Goal: Transaction & Acquisition: Purchase product/service

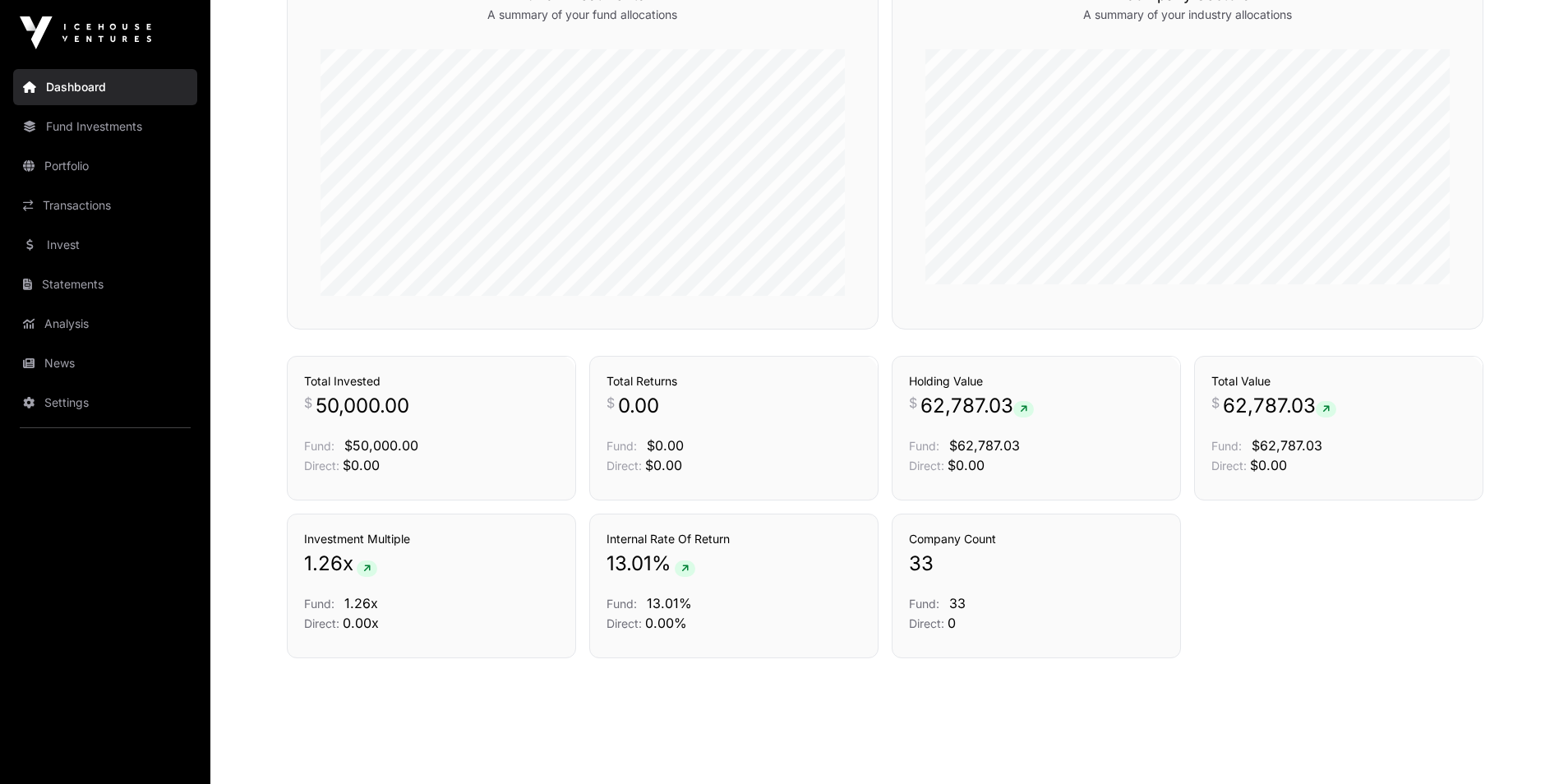
scroll to position [1019, 0]
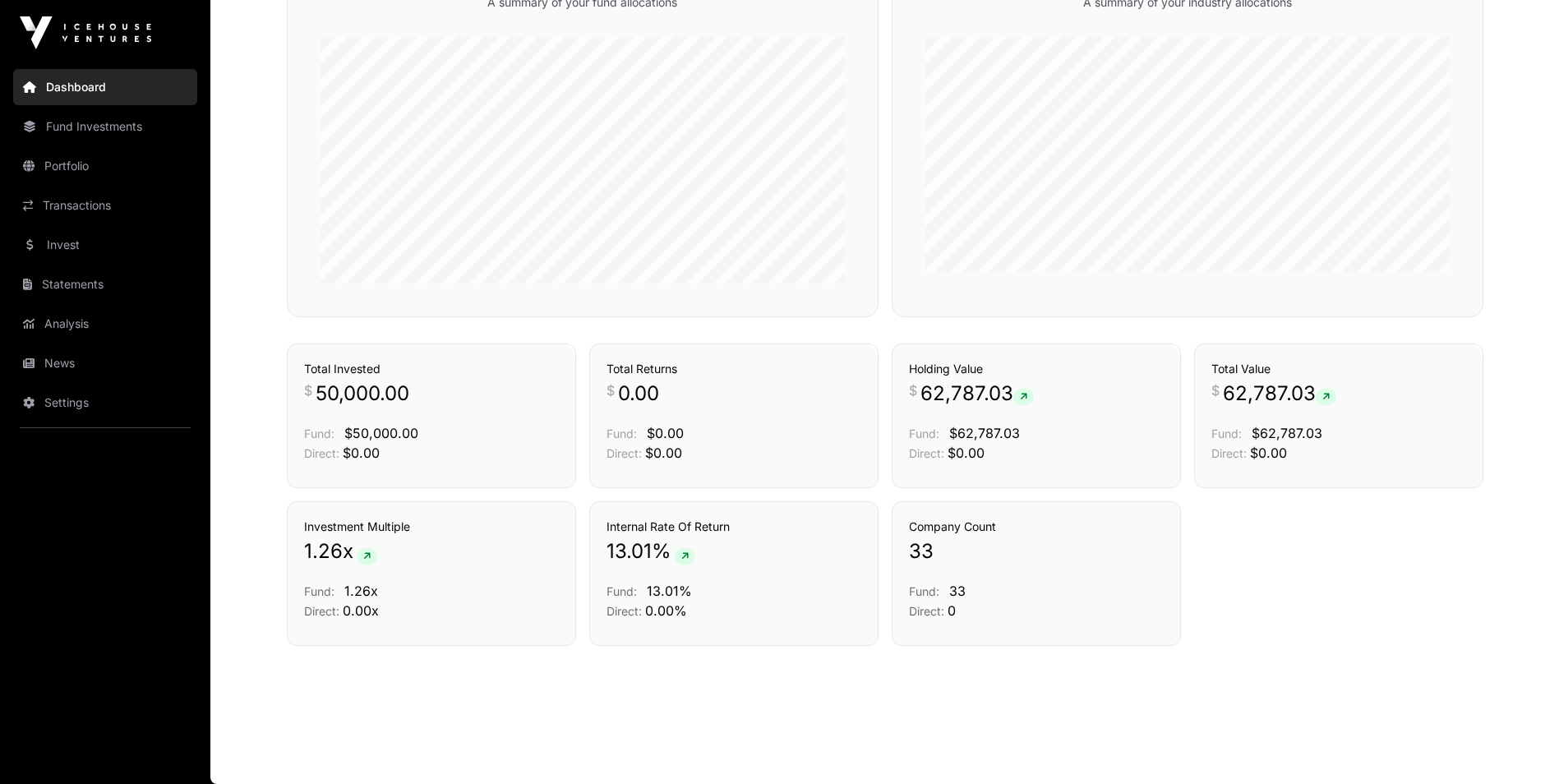
click at [86, 322] on link "Analysis" at bounding box center [105, 323] width 184 height 36
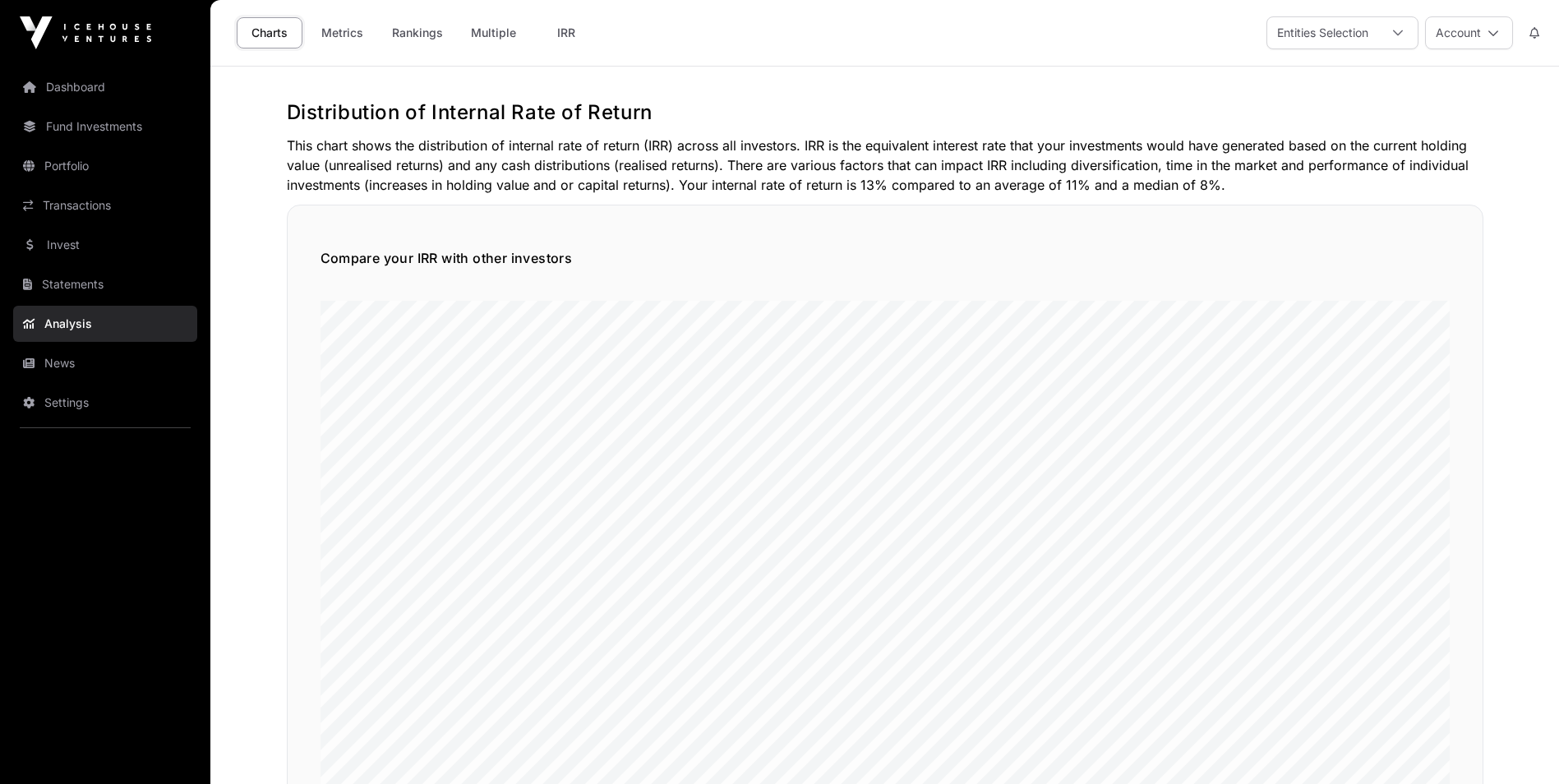
click at [74, 251] on link "Invest" at bounding box center [105, 244] width 184 height 36
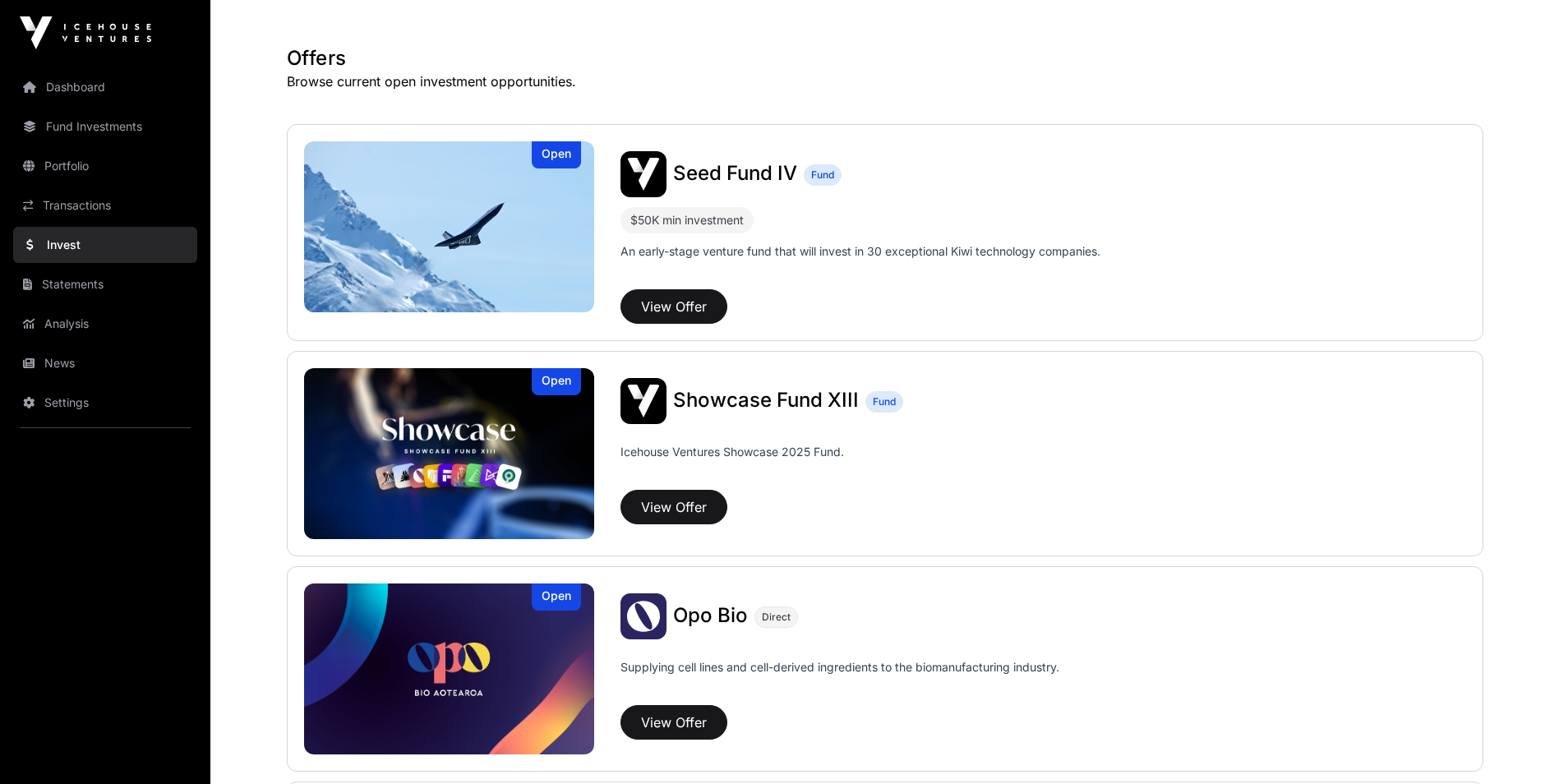
scroll to position [328, 0]
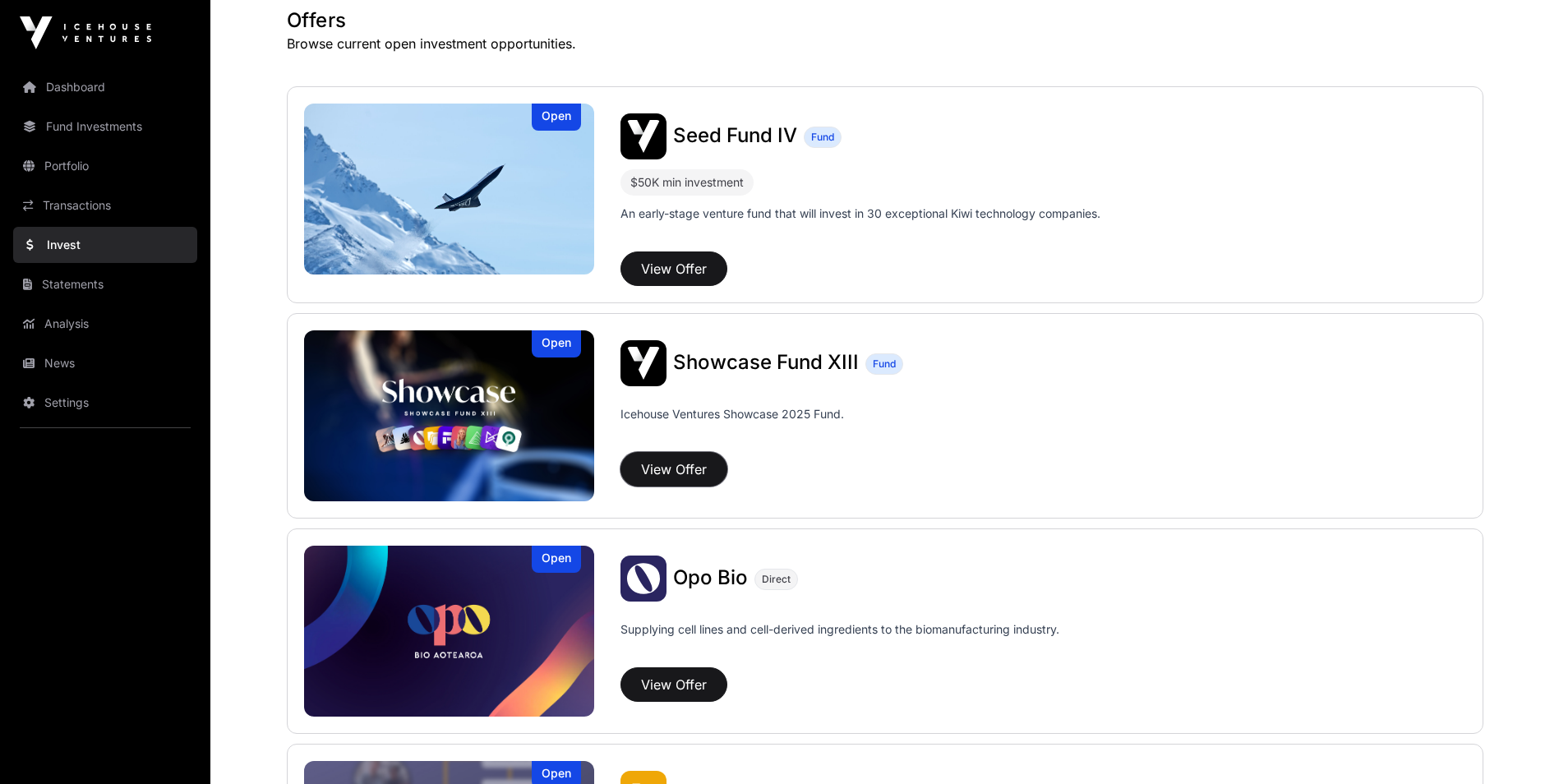
click at [660, 465] on button "View Offer" at bounding box center [674, 469] width 107 height 34
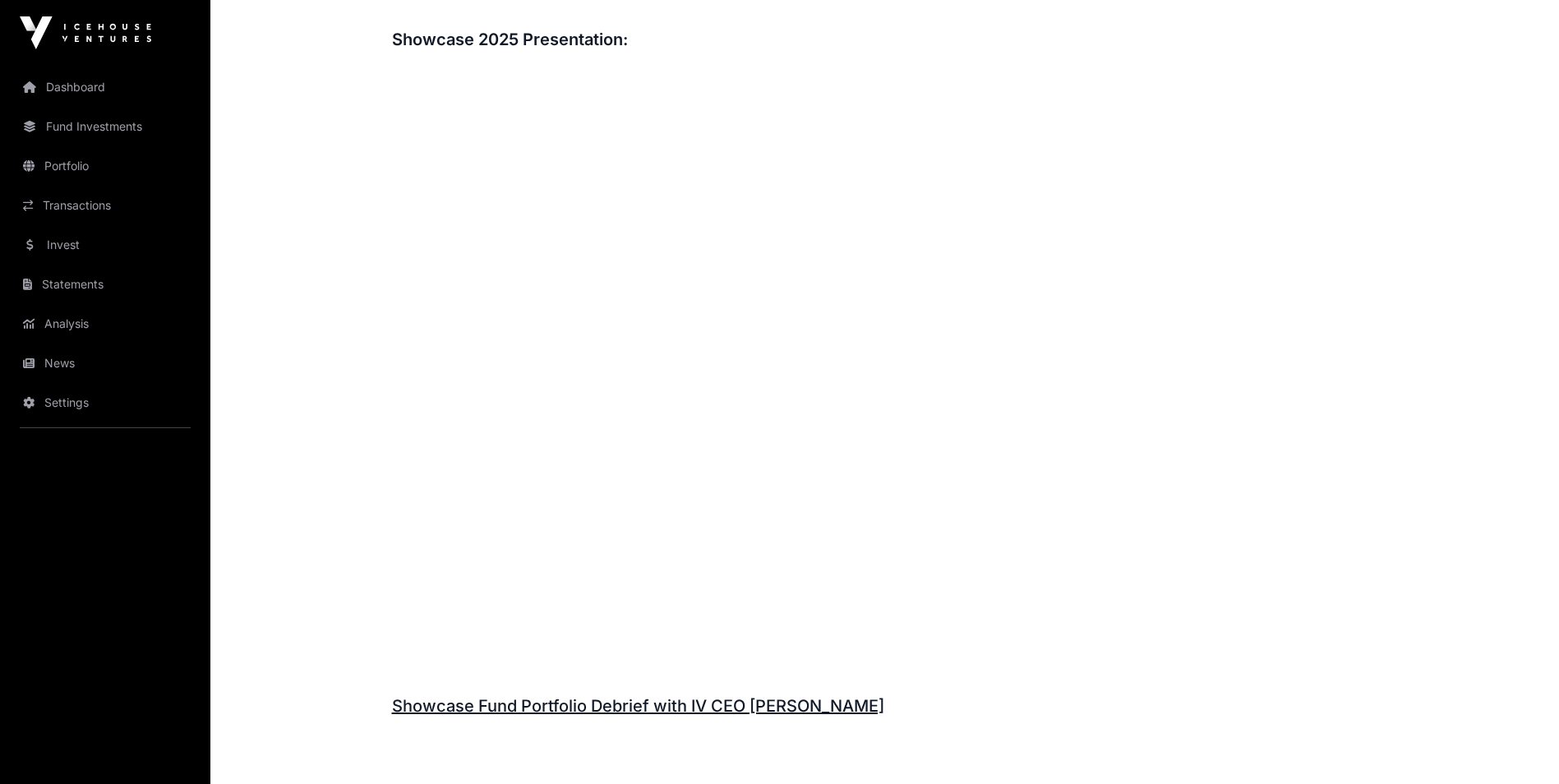
scroll to position [1751, 0]
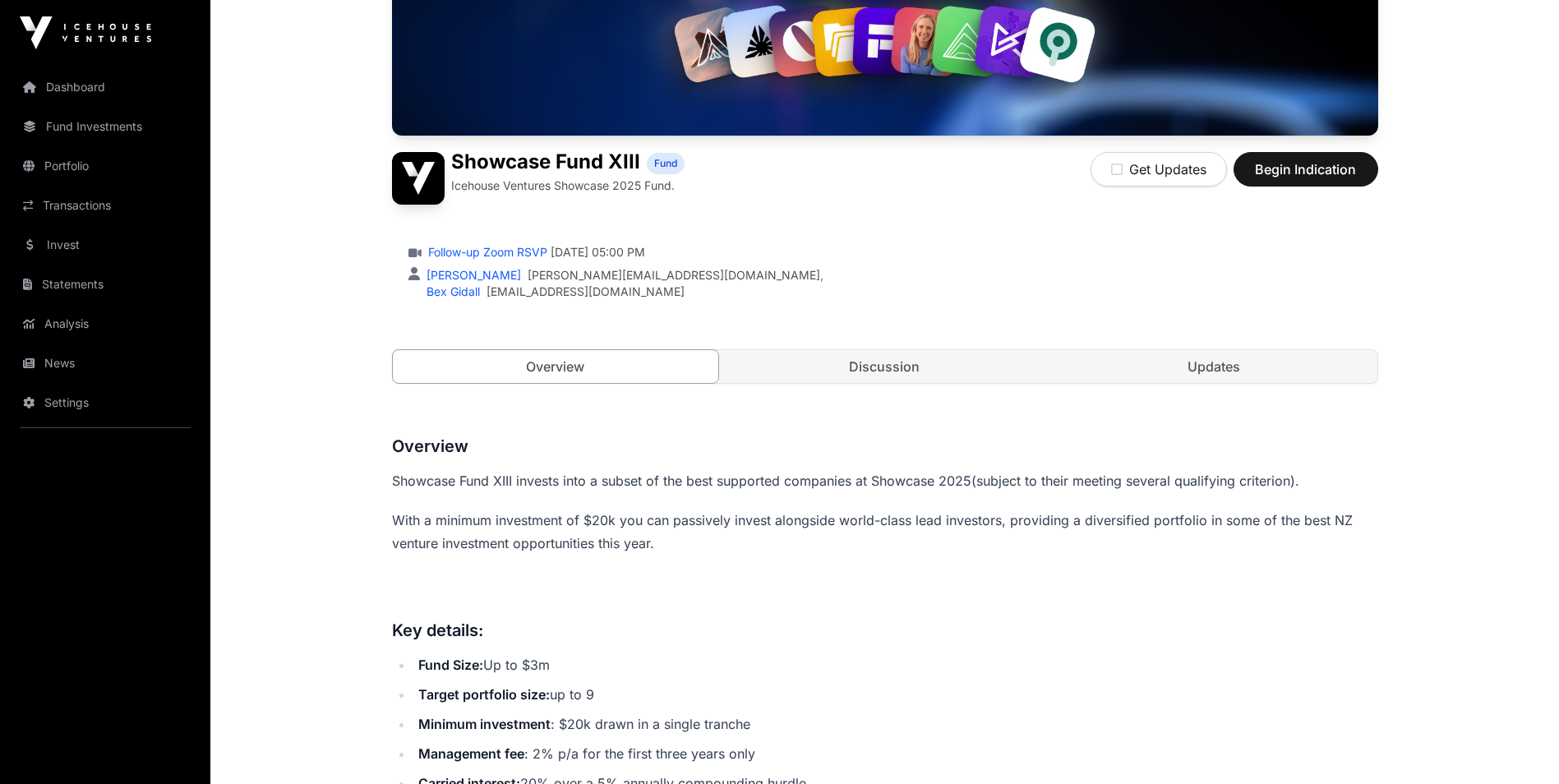
scroll to position [272, 0]
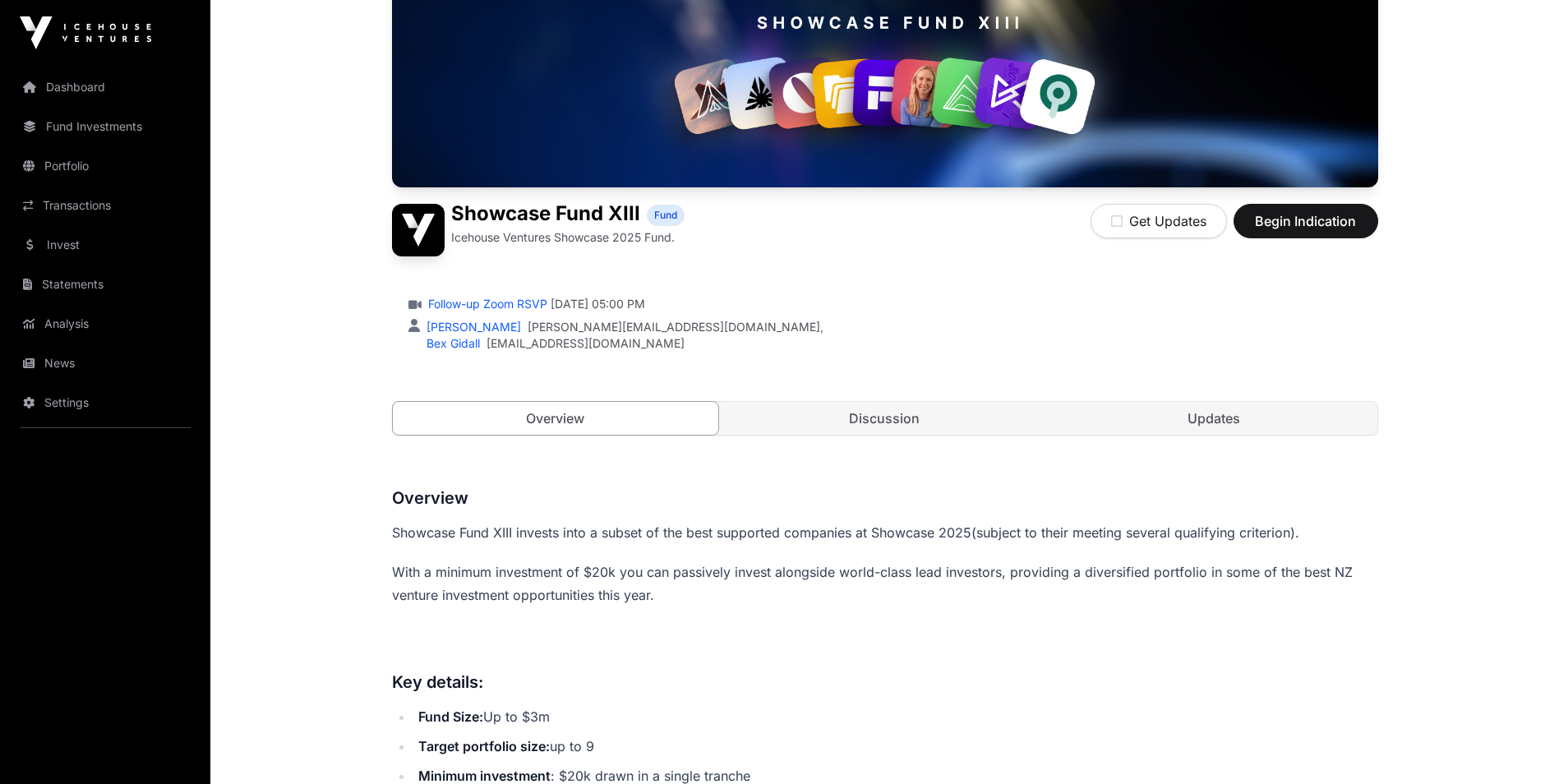
click at [892, 420] on link "Discussion" at bounding box center [885, 418] width 327 height 32
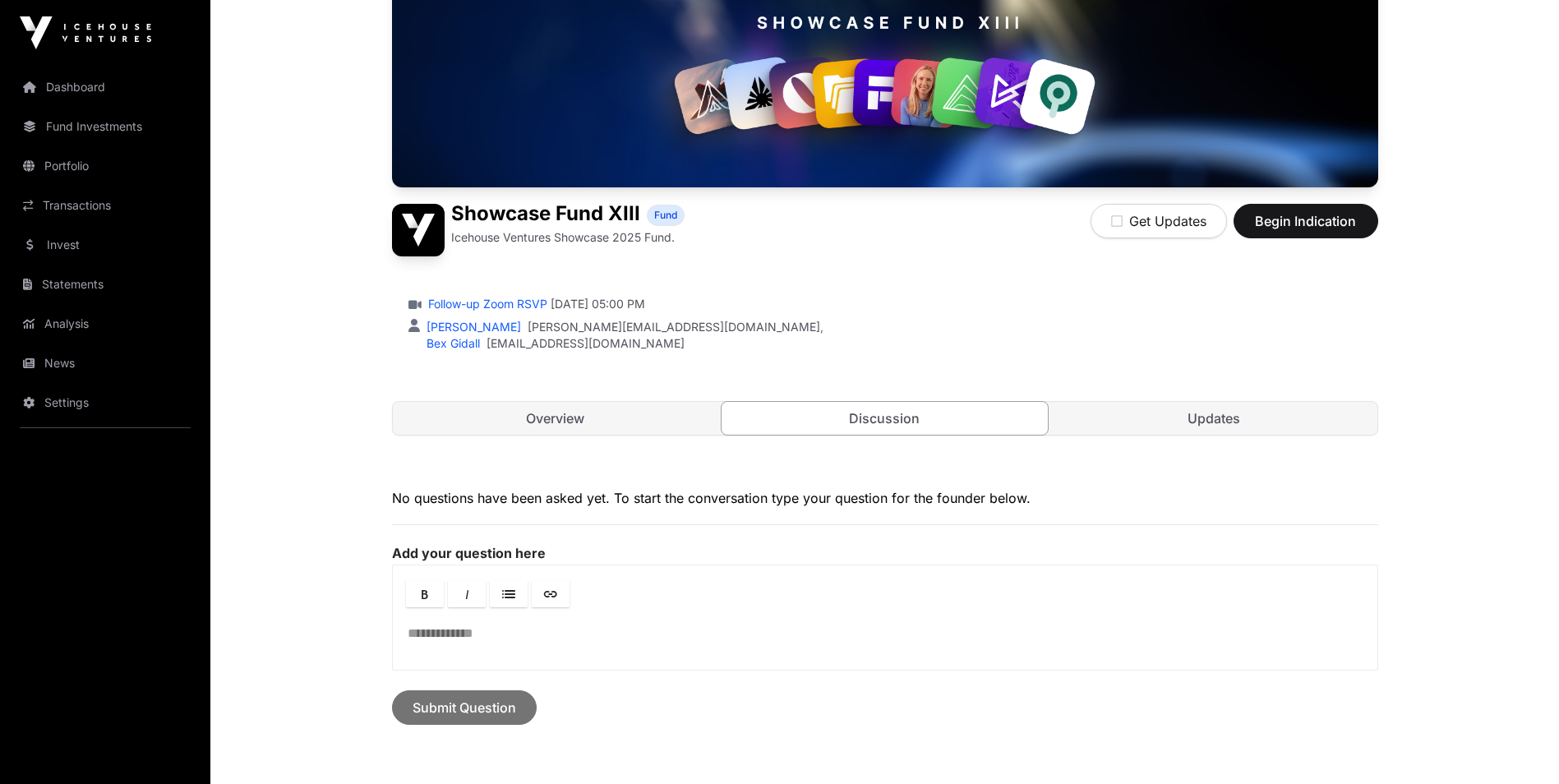
click at [1221, 419] on link "Updates" at bounding box center [1215, 418] width 327 height 32
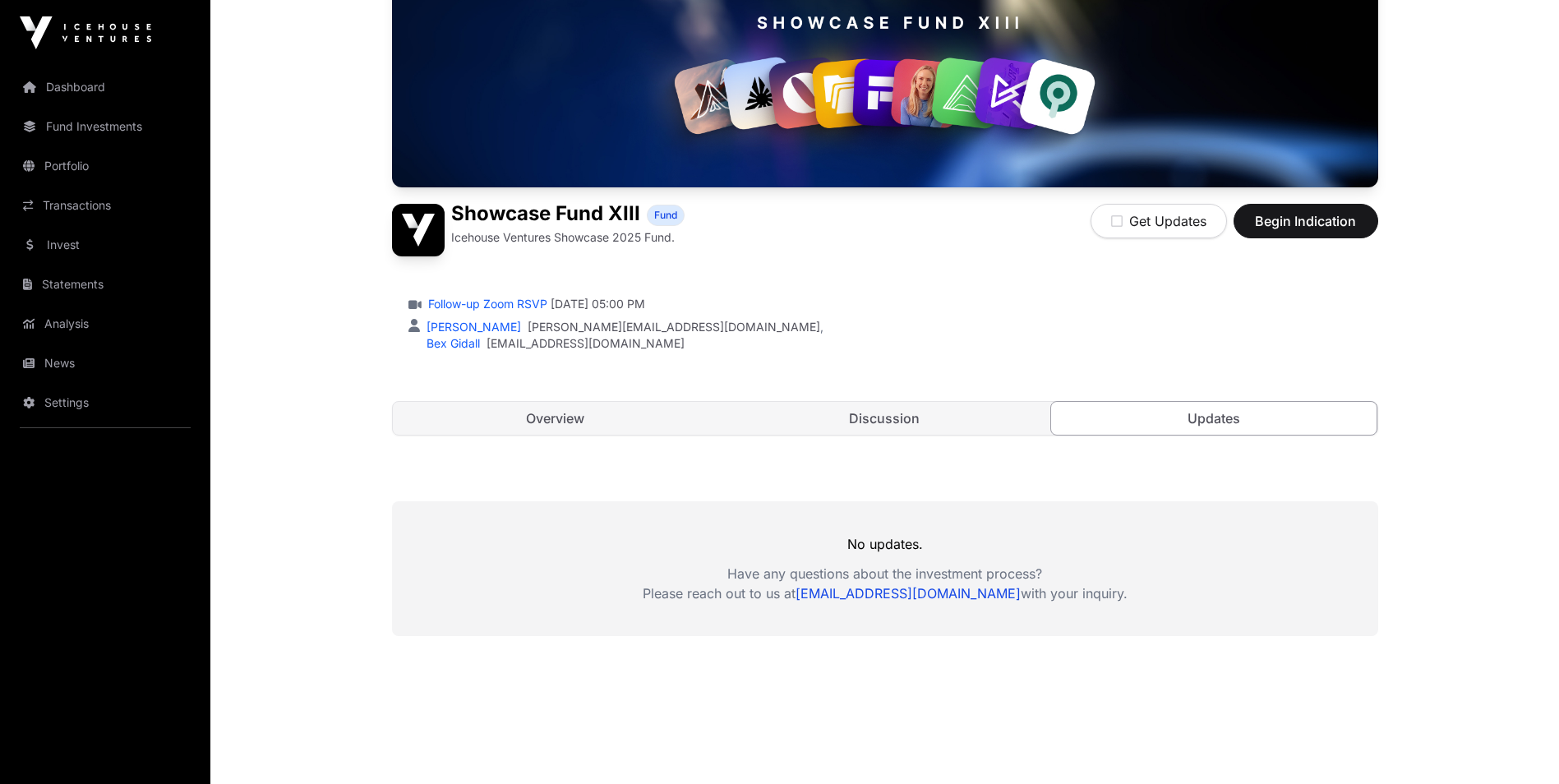
click at [934, 426] on link "Discussion" at bounding box center [885, 418] width 327 height 32
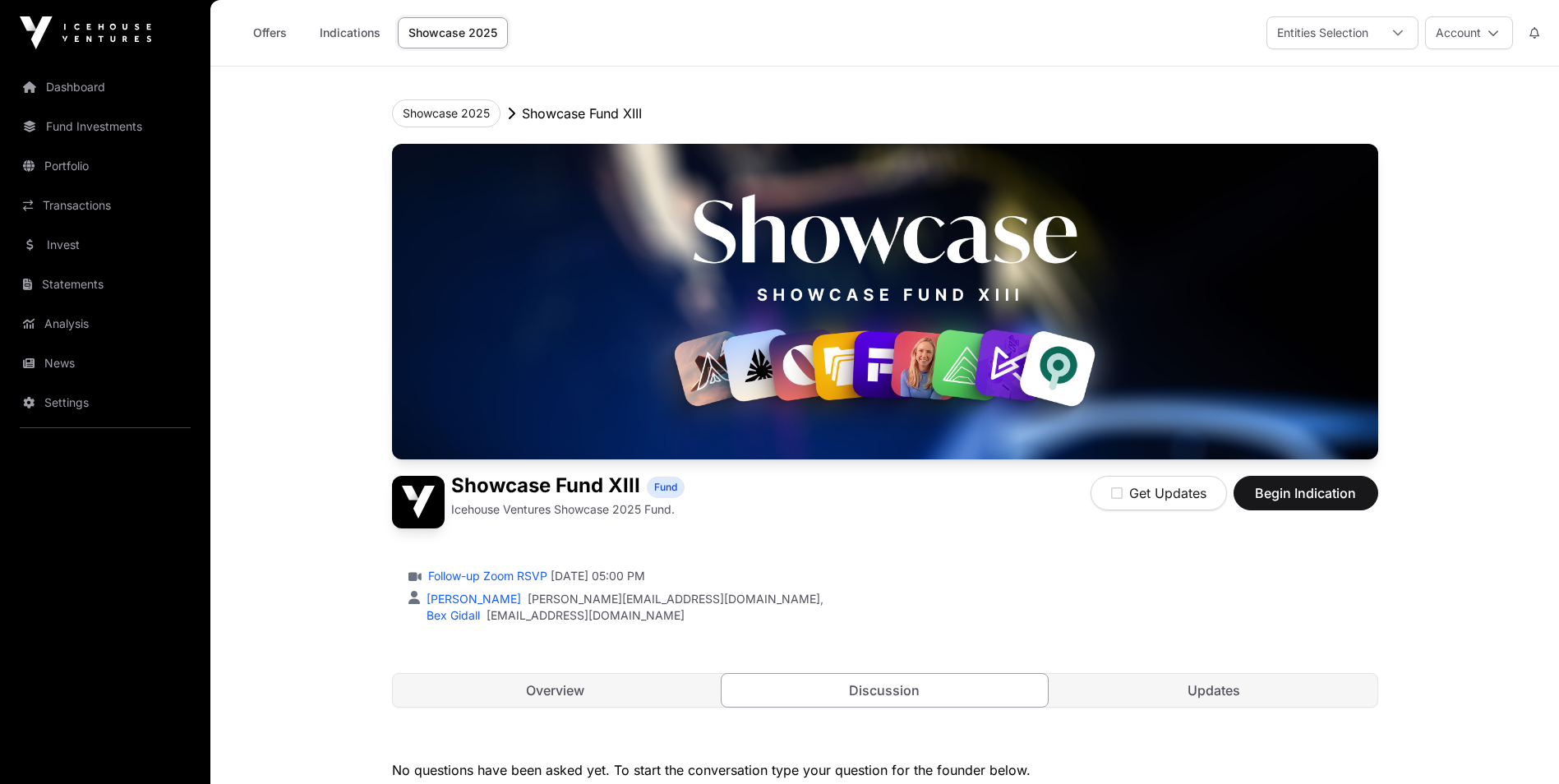
click at [953, 345] on img at bounding box center [884, 302] width 986 height 315
click at [990, 372] on img at bounding box center [884, 302] width 986 height 315
click at [260, 36] on link "Offers" at bounding box center [269, 33] width 66 height 32
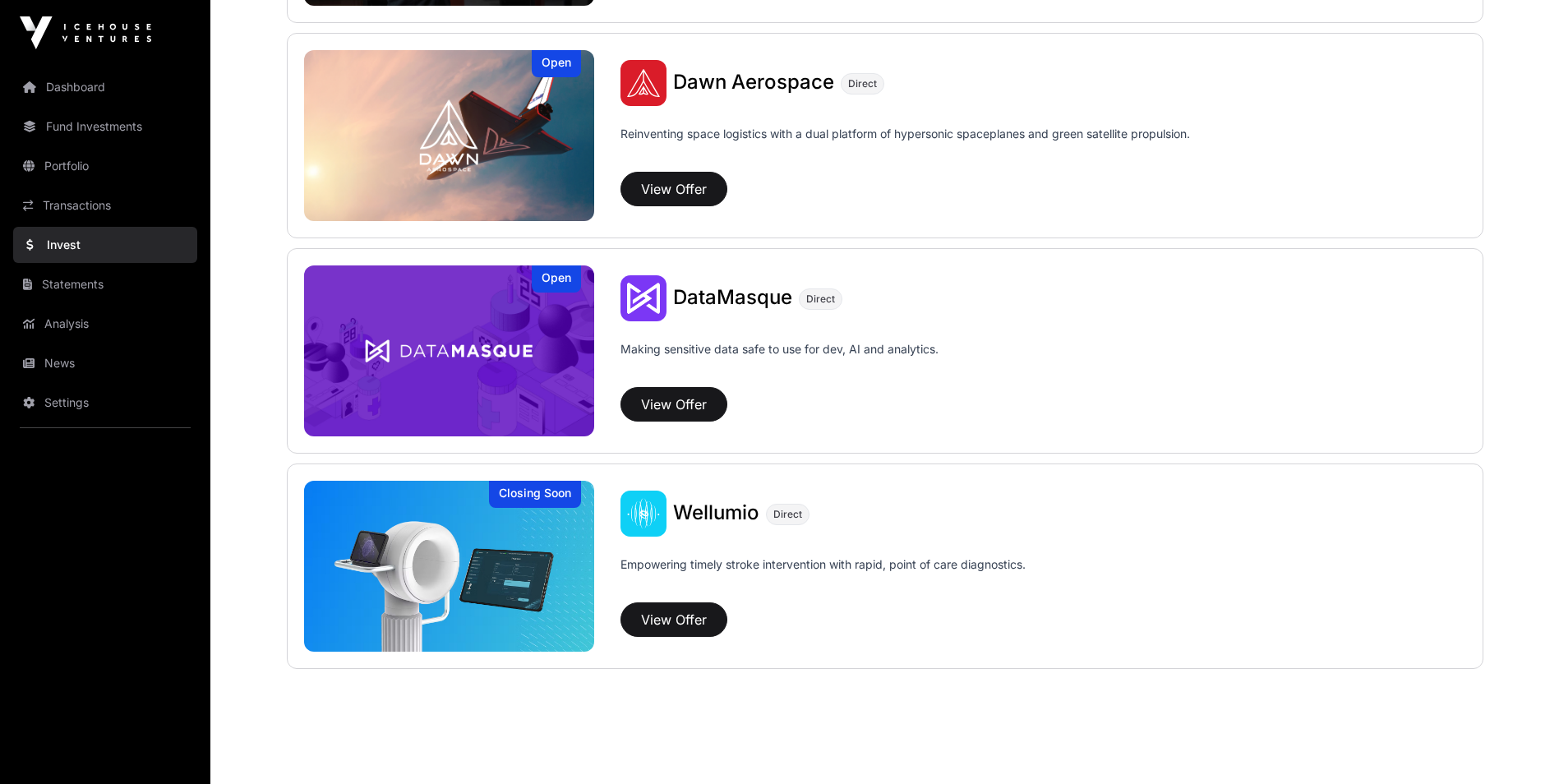
scroll to position [1708, 0]
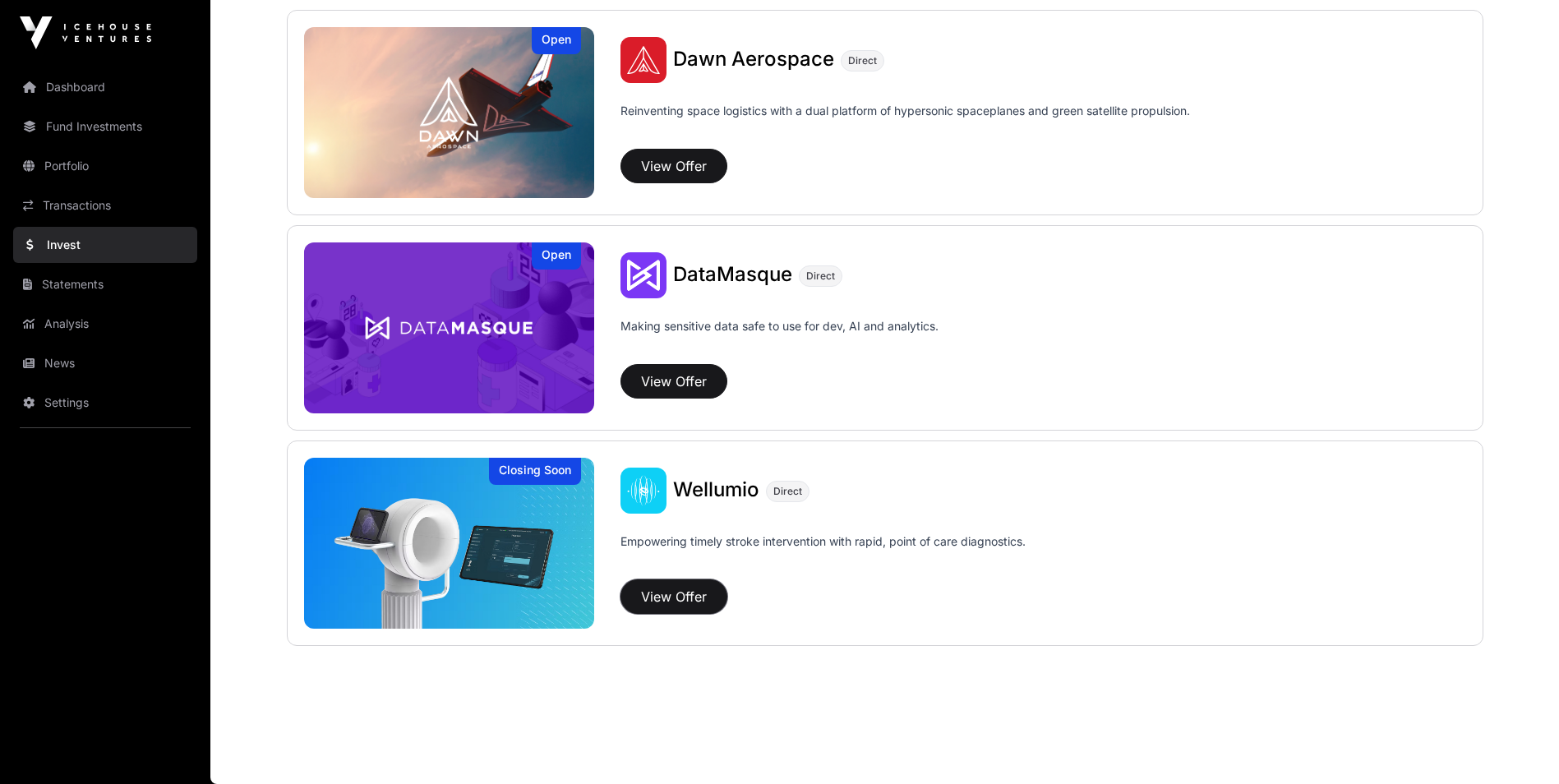
click at [678, 588] on button "View Offer" at bounding box center [674, 596] width 107 height 34
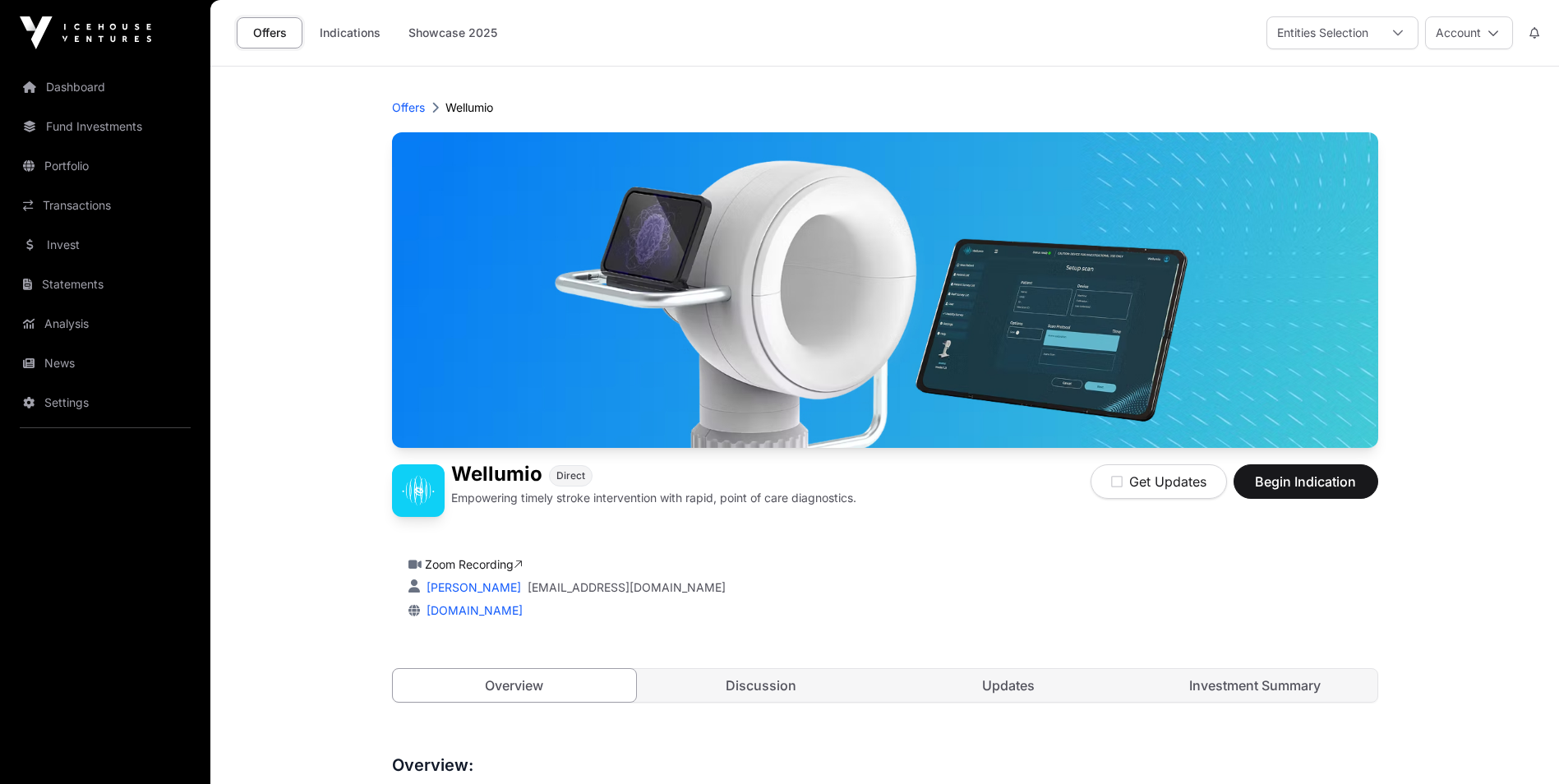
click at [94, 88] on link "Dashboard" at bounding box center [105, 86] width 184 height 36
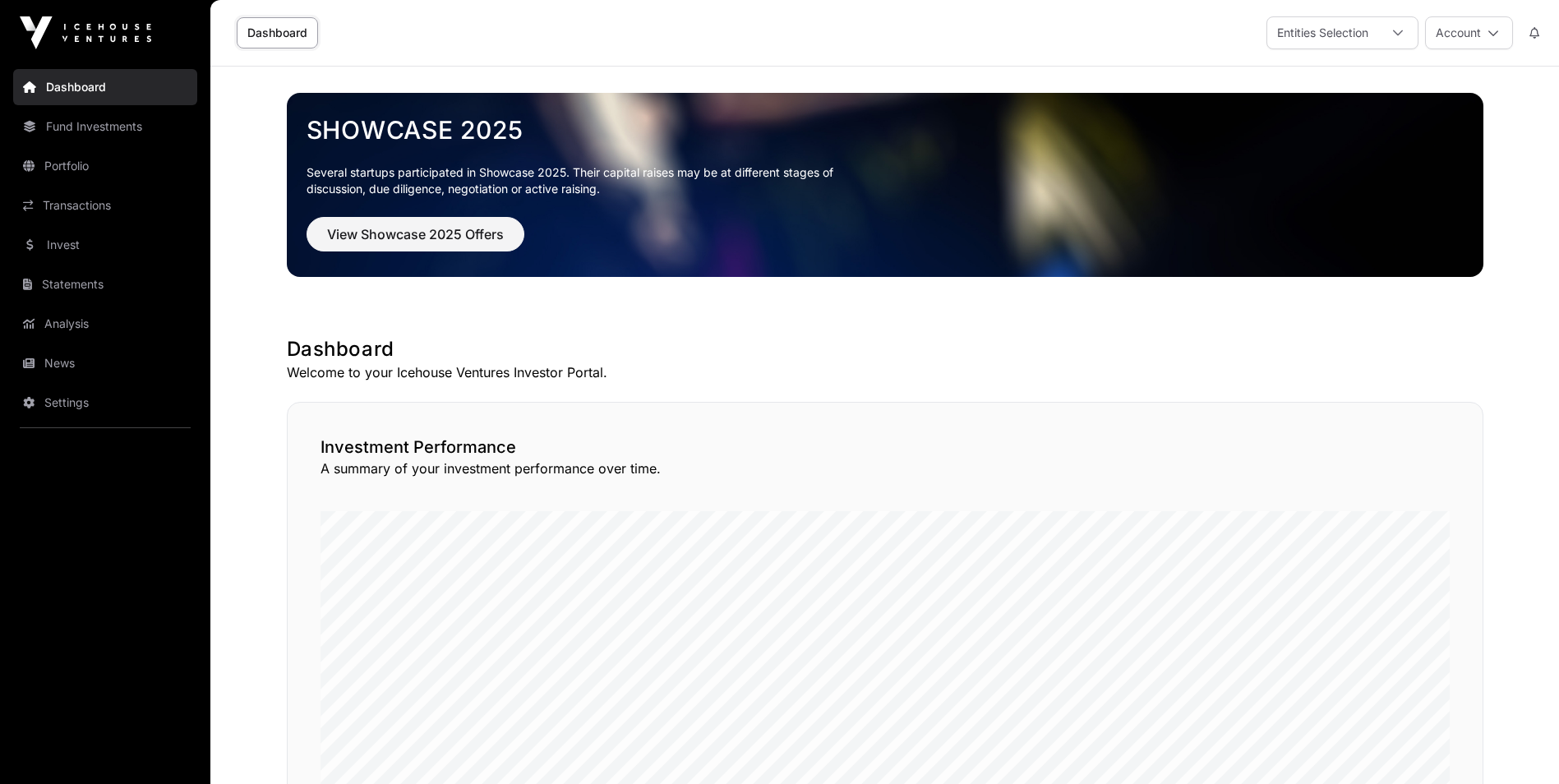
click at [60, 248] on link "Invest" at bounding box center [105, 244] width 184 height 36
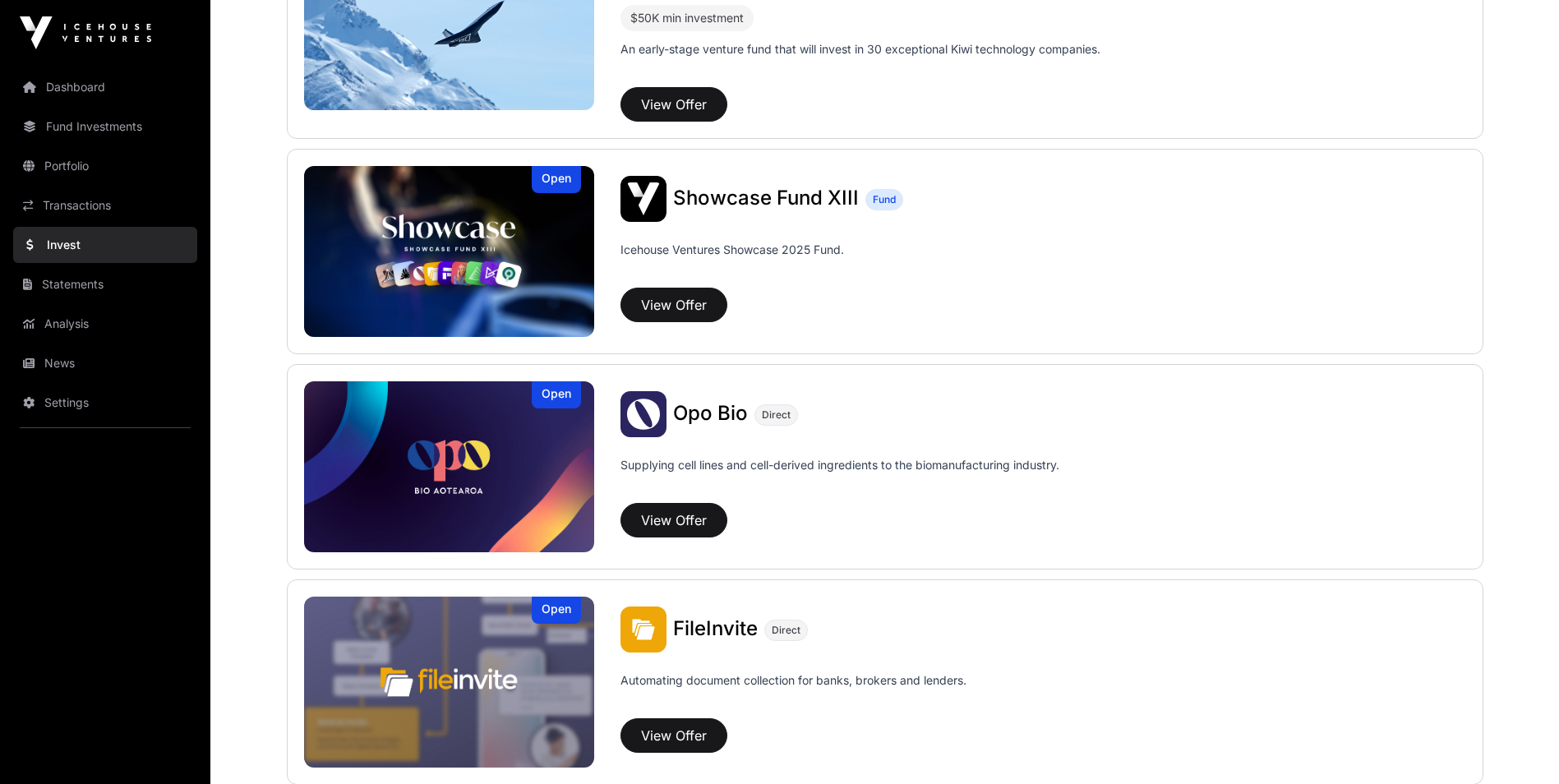
scroll to position [411, 0]
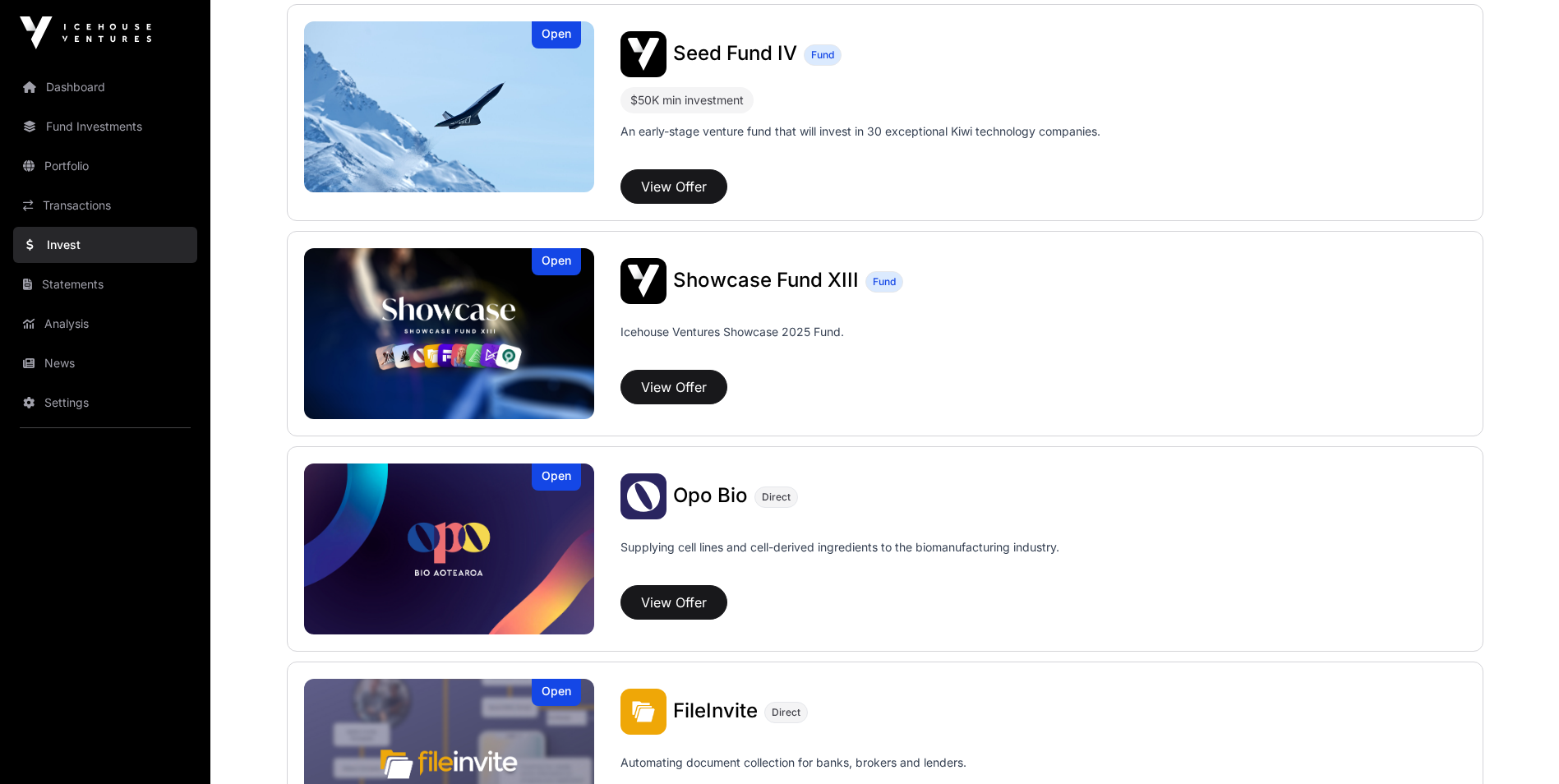
click at [671, 286] on div "Showcase Fund XIII Fund" at bounding box center [1043, 281] width 845 height 46
click at [651, 380] on button "View Offer" at bounding box center [674, 387] width 107 height 34
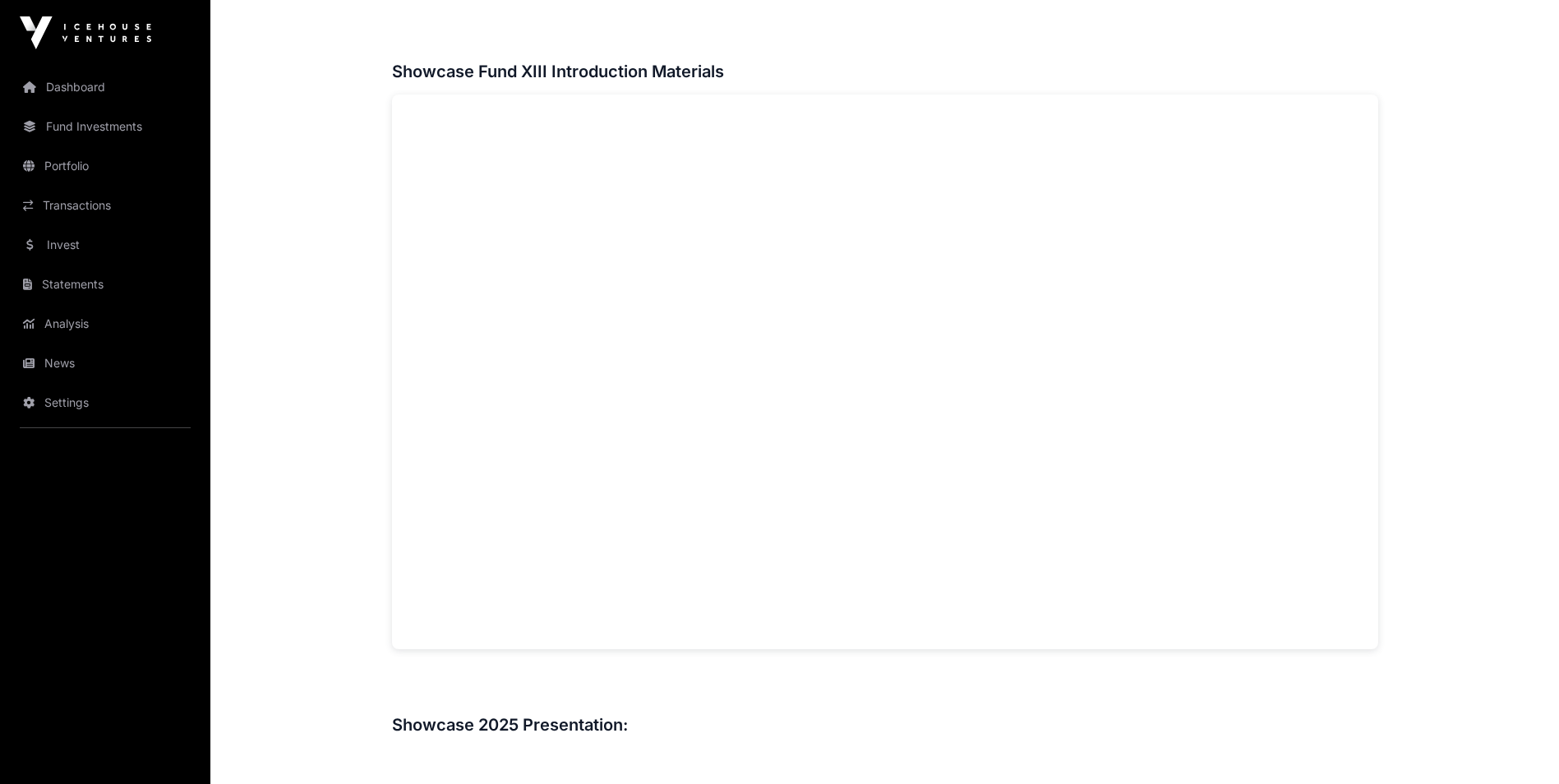
scroll to position [1150, 0]
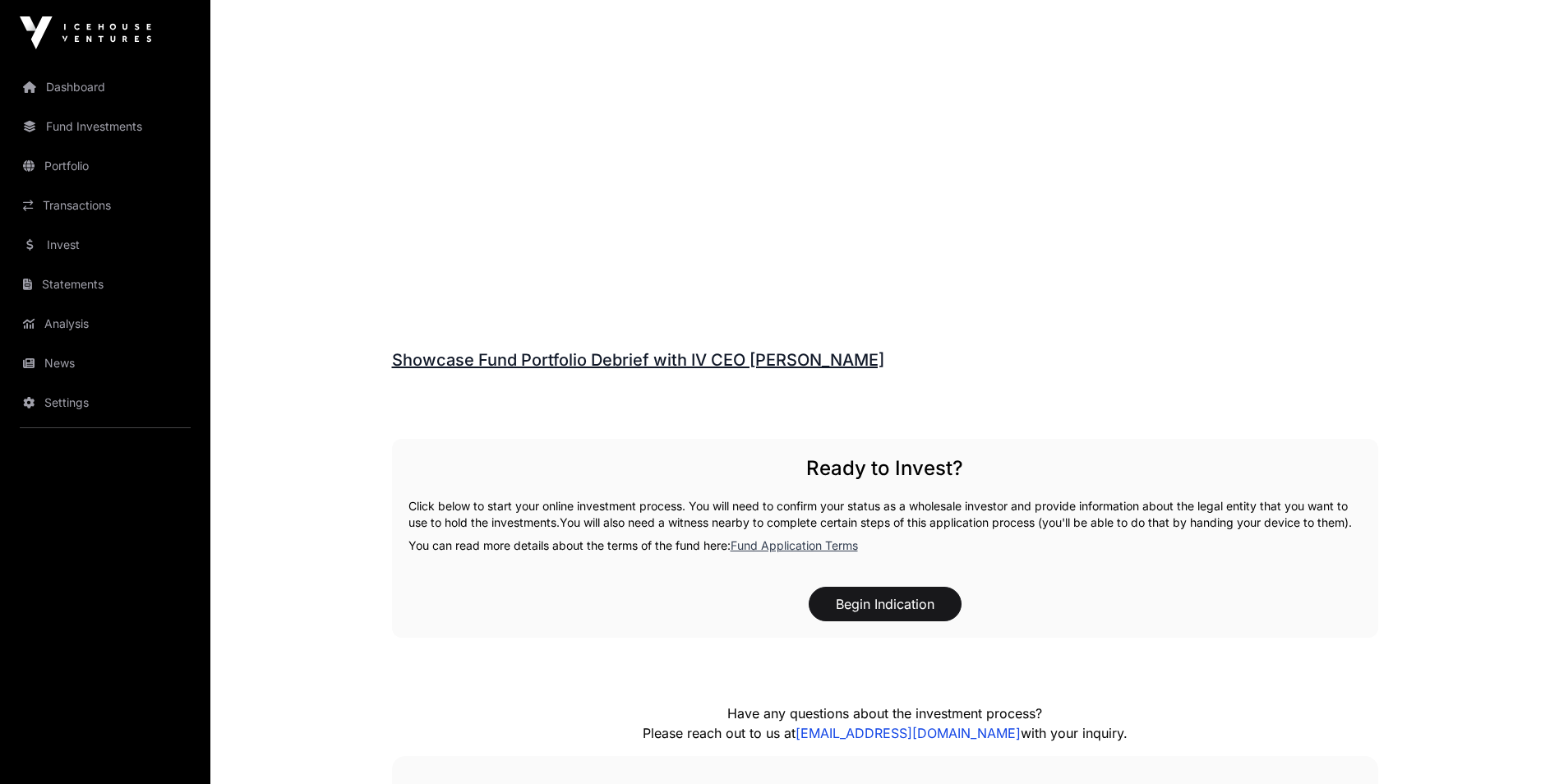
scroll to position [2137, 0]
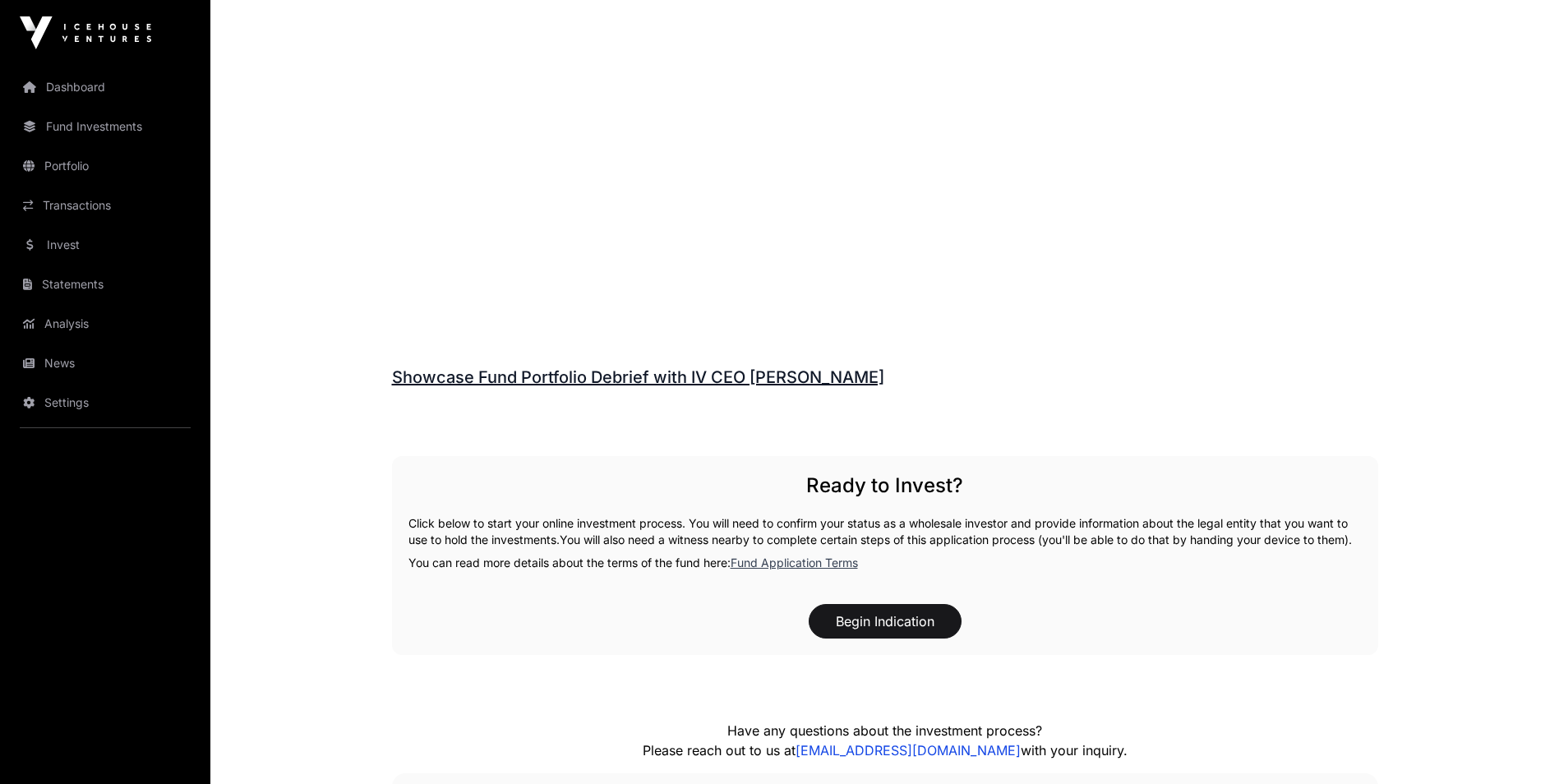
click at [765, 570] on link "Fund Application Terms" at bounding box center [793, 562] width 127 height 14
